Goal: Communication & Community: Answer question/provide support

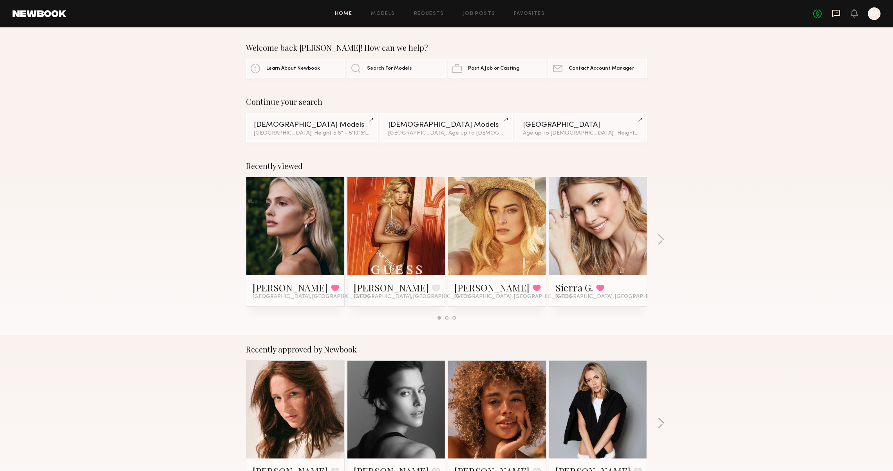
click at [832, 14] on icon at bounding box center [836, 13] width 8 height 7
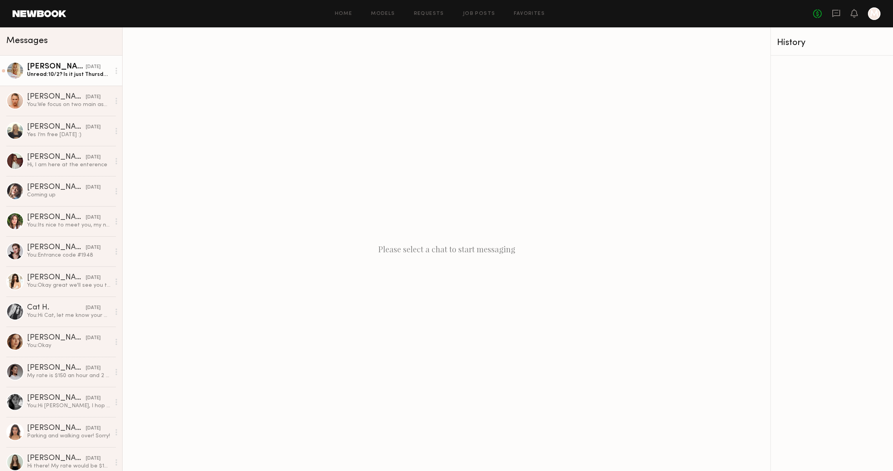
click at [56, 75] on div "Unread: 10/2? Is it just Thursdays that you have available? If so would the 9th…" at bounding box center [68, 74] width 83 height 7
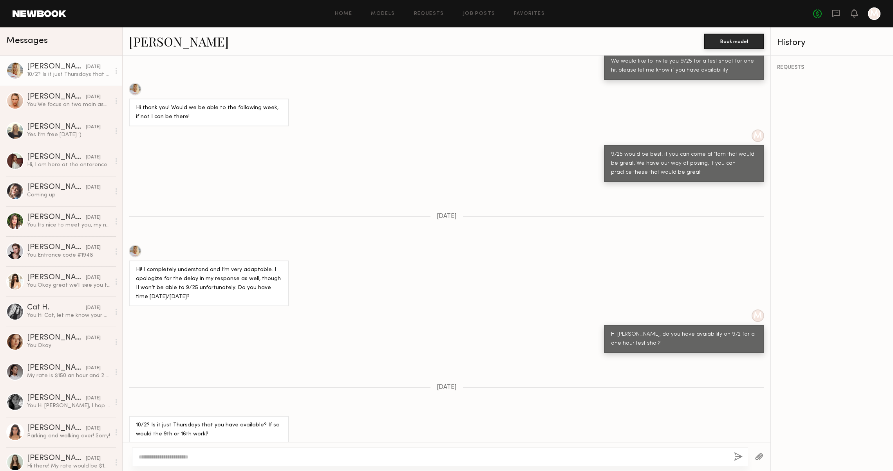
scroll to position [348, 0]
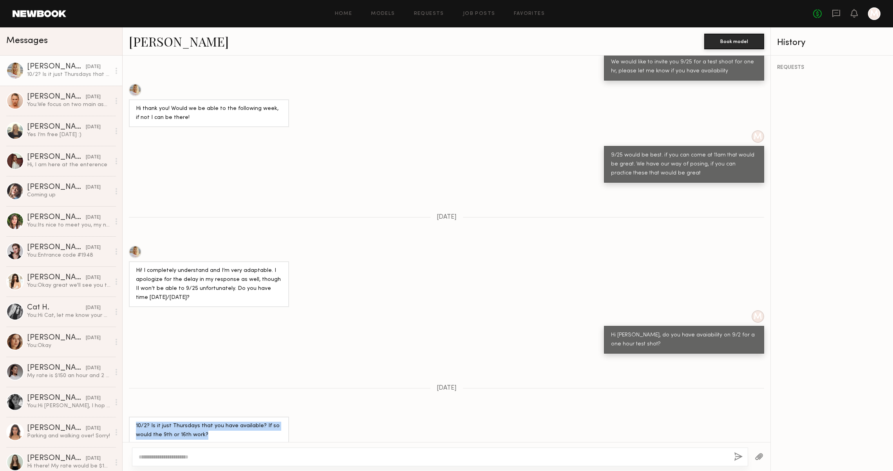
drag, startPoint x: 204, startPoint y: 422, endPoint x: 132, endPoint y: 414, distance: 72.5
click at [132, 417] on div "10/2? Is it just Thursdays that you have available? If so would the 9th or 16th…" at bounding box center [209, 431] width 160 height 28
copy div "10/2? Is it just Thursdays that you have available? If so would the 9th or 16th…"
click at [180, 359] on div "Loading Hi! Thank you for reaching out! I would love to but unfortunately I’m w…" at bounding box center [447, 249] width 648 height 387
click at [80, 101] on div "You: We focus on two main aspects: first, the online portfolio. When candidates…" at bounding box center [68, 104] width 83 height 7
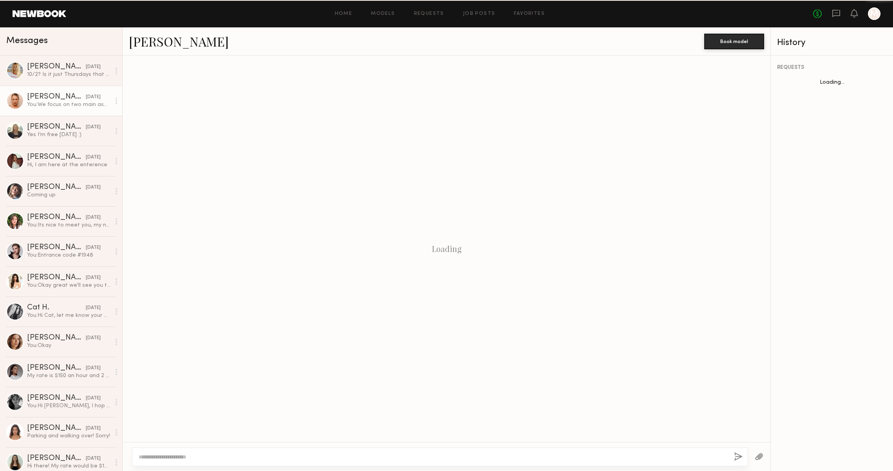
scroll to position [68, 0]
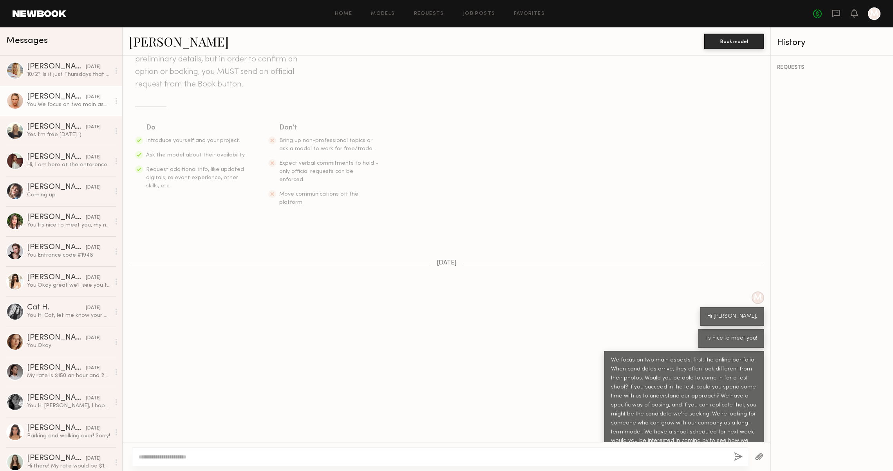
click at [157, 47] on link "[PERSON_NAME]" at bounding box center [179, 41] width 100 height 17
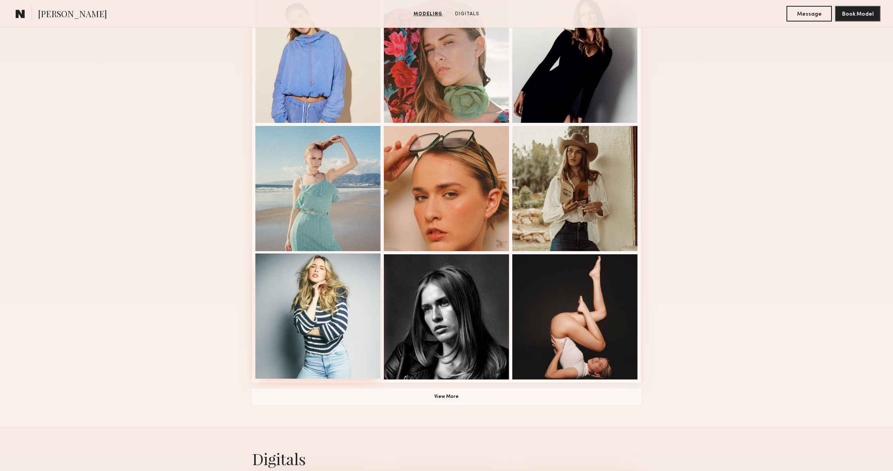
scroll to position [354, 0]
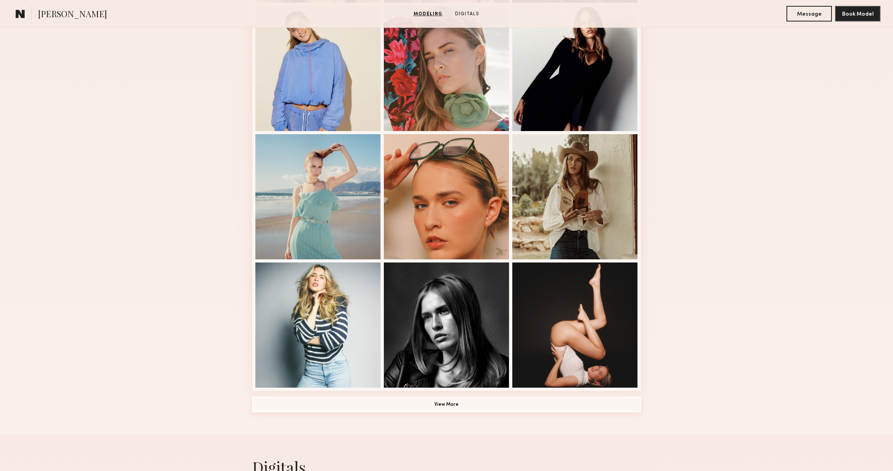
click at [409, 399] on button "View More" at bounding box center [446, 405] width 388 height 16
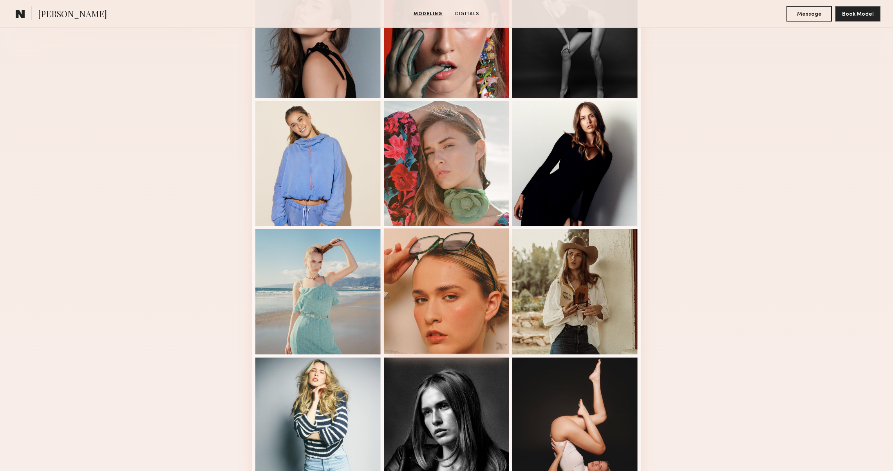
scroll to position [260, 0]
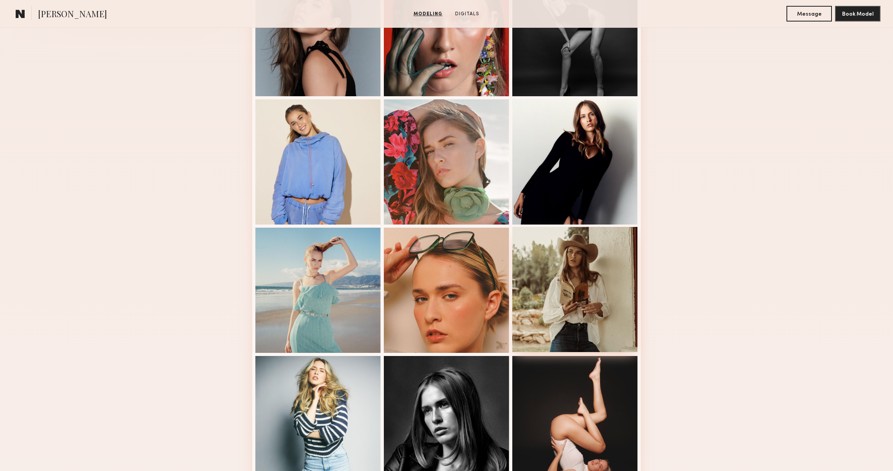
click at [561, 331] on div at bounding box center [574, 289] width 125 height 125
